Goal: Task Accomplishment & Management: Use online tool/utility

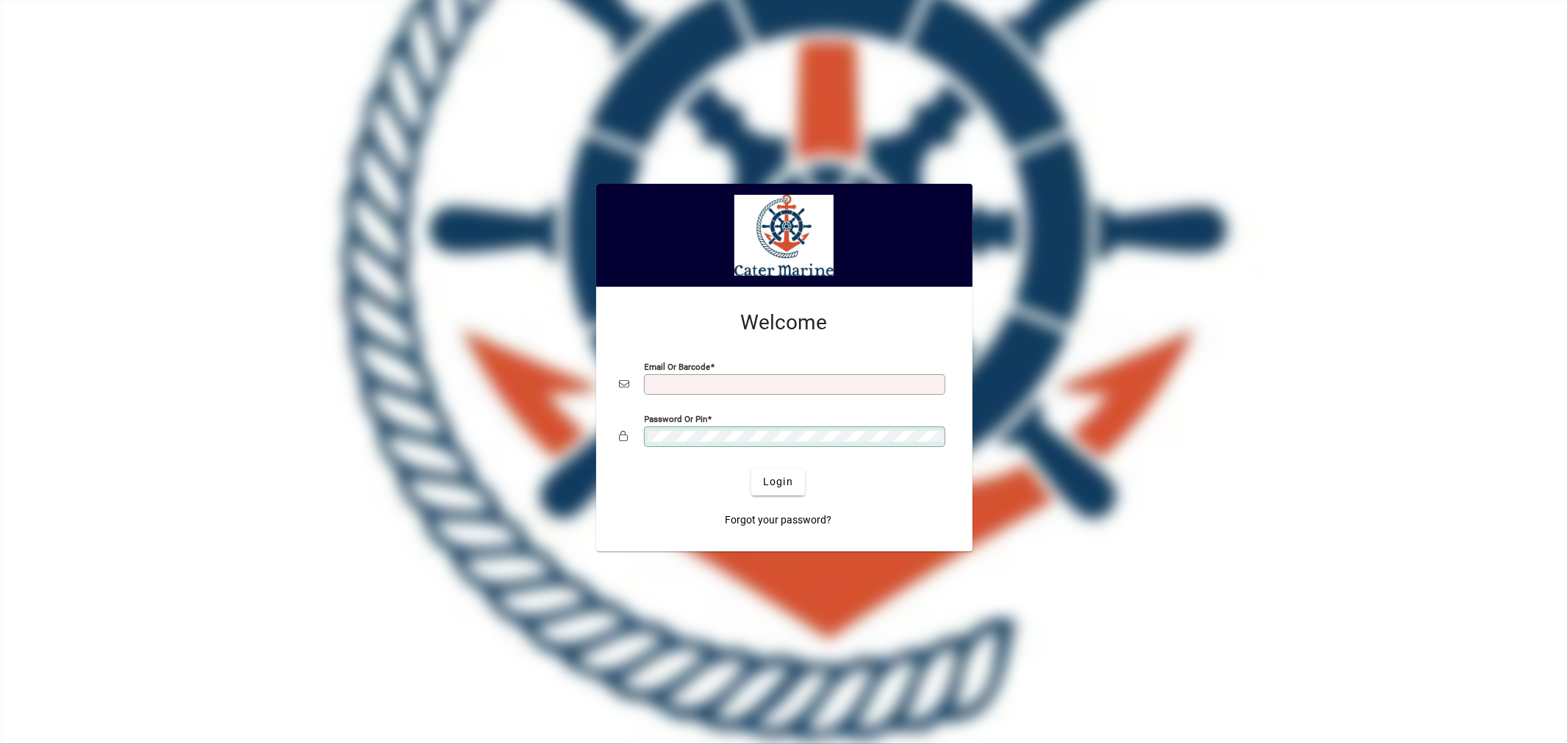
click at [675, 379] on input "Email or Barcode" at bounding box center [796, 384] width 297 height 12
type input "**********"
click at [752, 469] on button "Login" at bounding box center [779, 482] width 54 height 26
